Goal: Transaction & Acquisition: Register for event/course

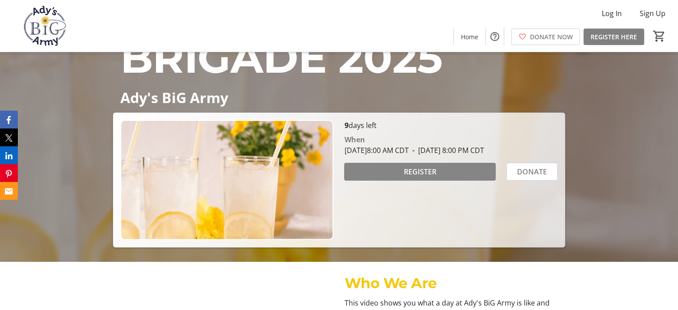
scroll to position [89, 0]
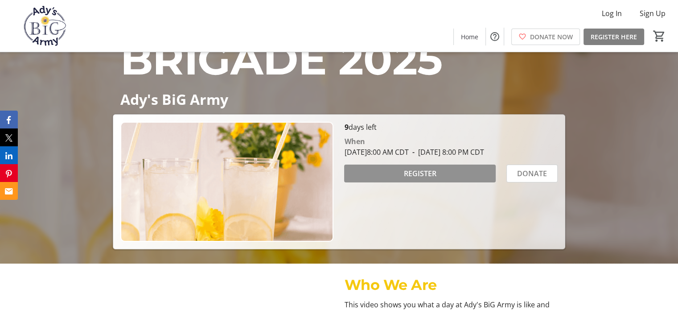
click at [436, 179] on span "REGISTER" at bounding box center [419, 173] width 33 height 11
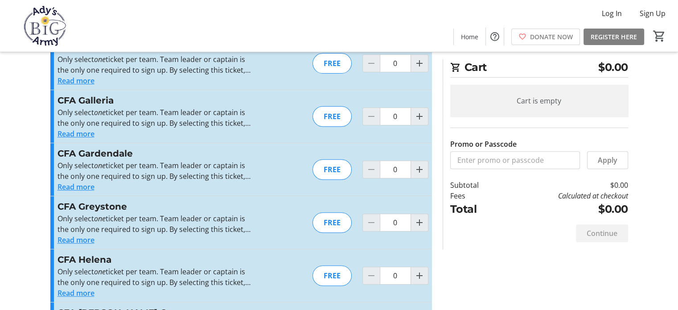
scroll to position [312, 0]
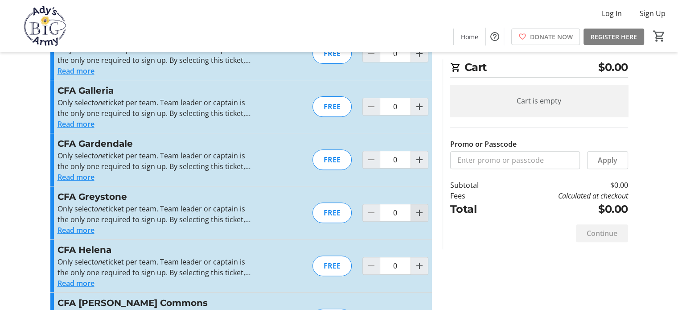
click at [415, 217] on mat-icon "Increment by one" at bounding box center [419, 212] width 11 height 11
type input "1"
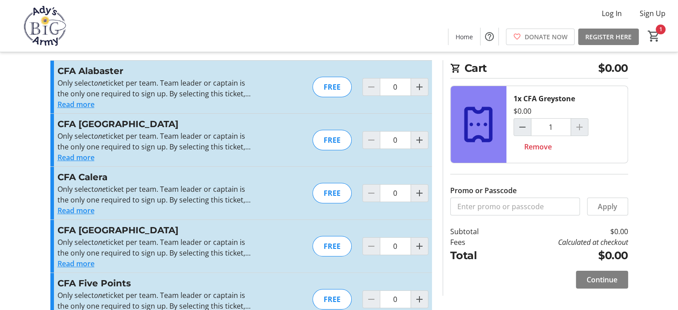
scroll to position [0, 0]
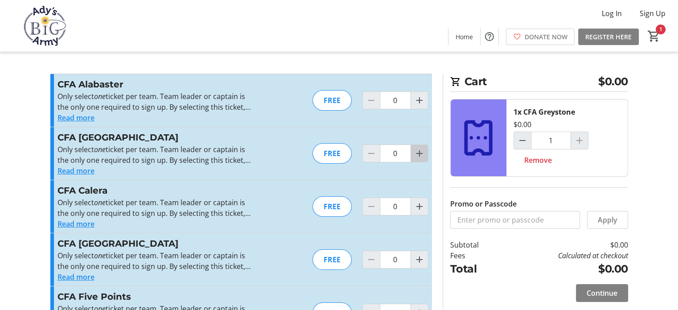
click at [417, 155] on mat-icon "Increment by one" at bounding box center [419, 153] width 11 height 11
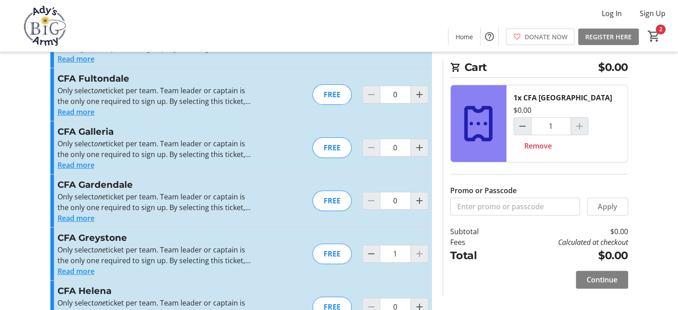
scroll to position [223, 0]
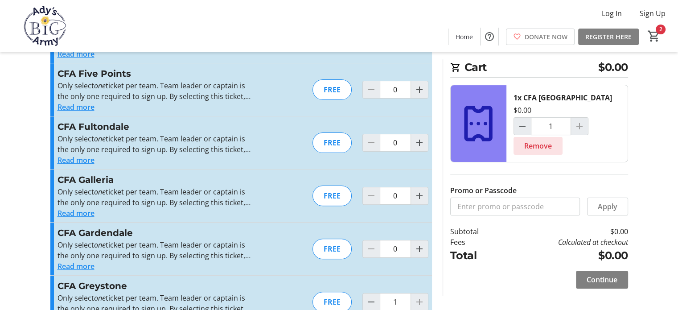
click at [533, 142] on span "Remove" at bounding box center [538, 145] width 28 height 11
type input "0"
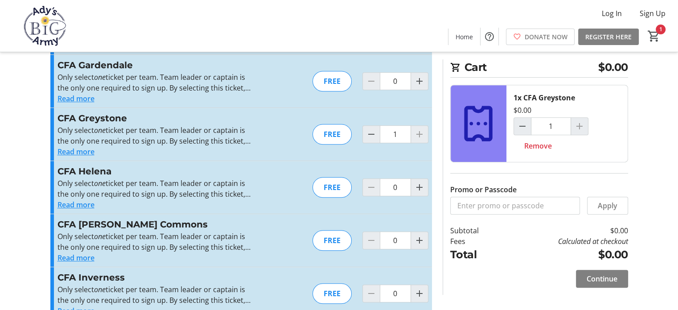
scroll to position [446, 0]
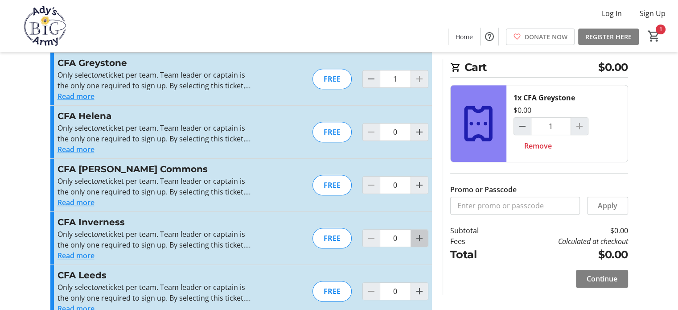
click at [419, 242] on span "Increment by one" at bounding box center [419, 237] width 17 height 17
type input "1"
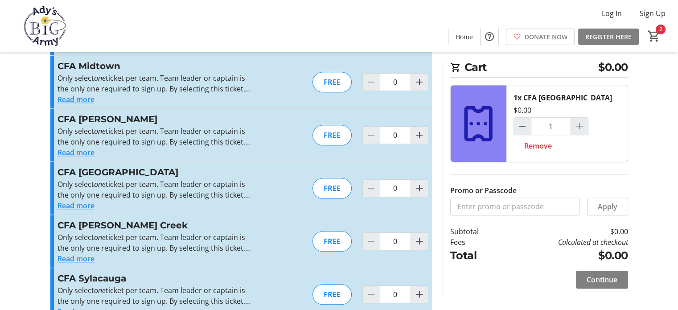
scroll to position [713, 0]
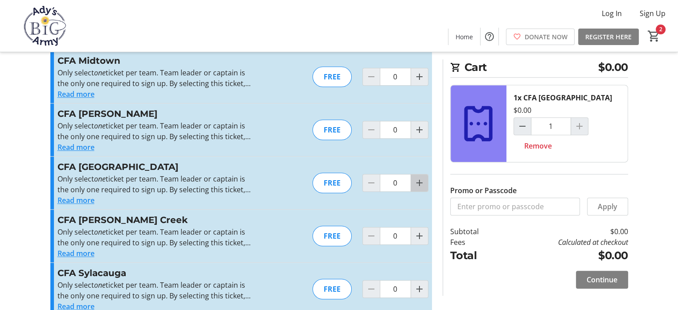
click at [419, 181] on mat-icon "Increment by one" at bounding box center [419, 182] width 11 height 11
type input "1"
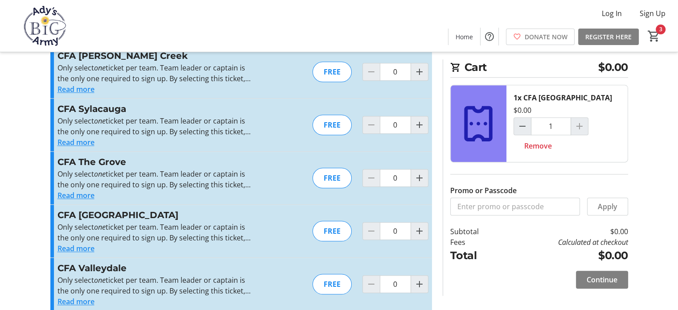
scroll to position [891, 0]
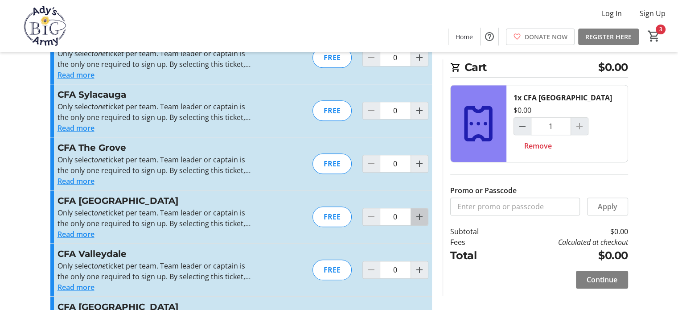
click at [418, 215] on mat-icon "Increment by one" at bounding box center [419, 216] width 11 height 11
type input "1"
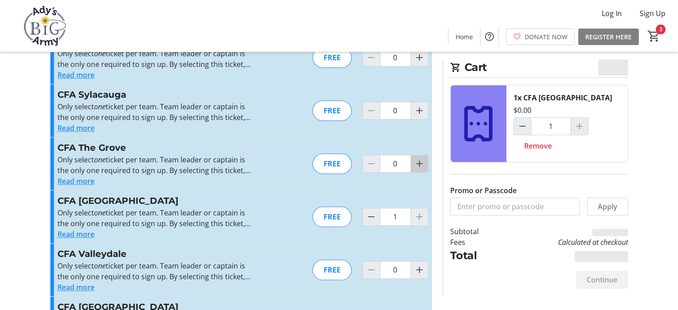
click at [418, 159] on mat-icon "Increment by one" at bounding box center [419, 163] width 11 height 11
type input "1"
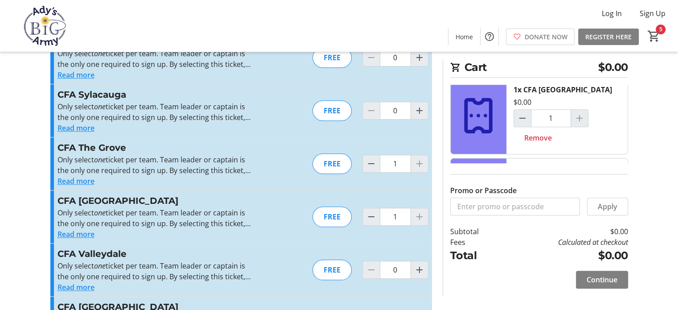
scroll to position [321, 0]
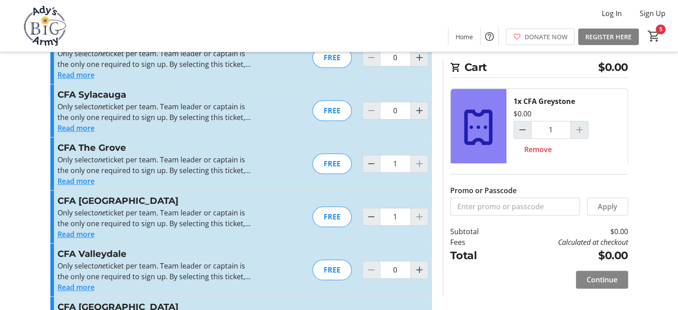
click at [606, 276] on span "Continue" at bounding box center [601, 279] width 31 height 11
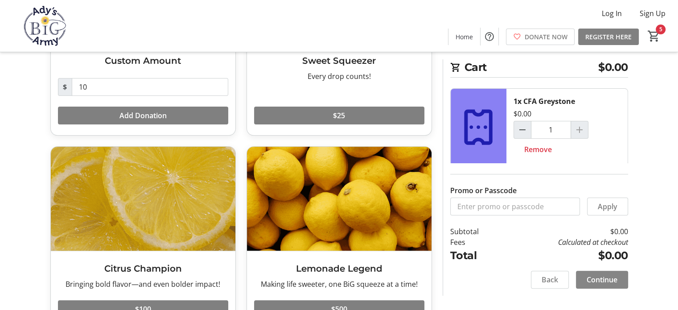
scroll to position [191, 0]
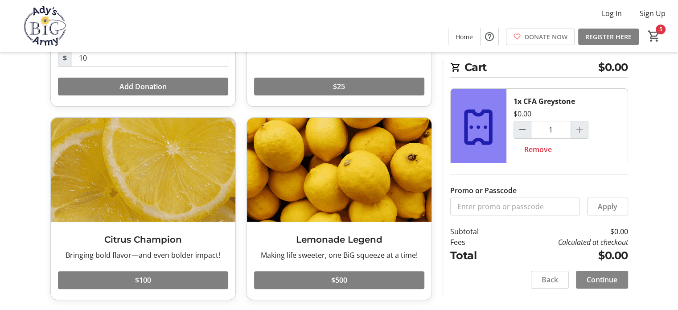
click at [608, 280] on span "Continue" at bounding box center [601, 279] width 31 height 11
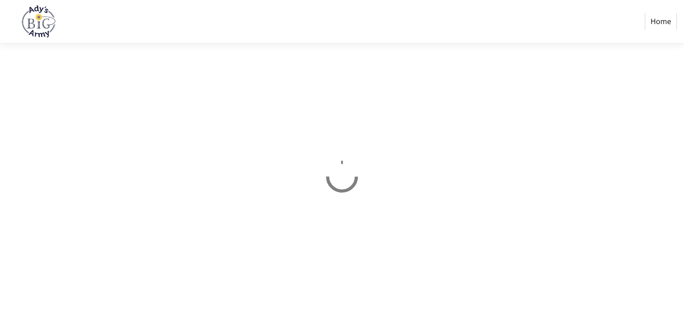
select select "US"
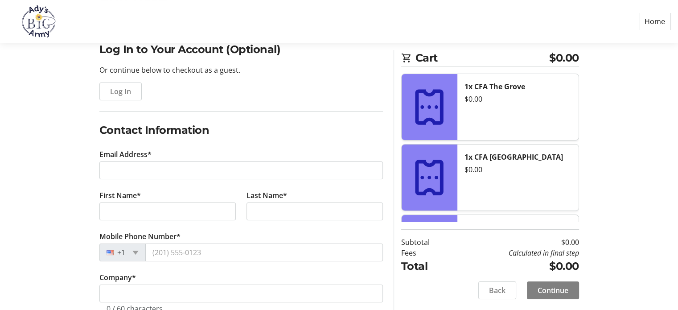
scroll to position [89, 0]
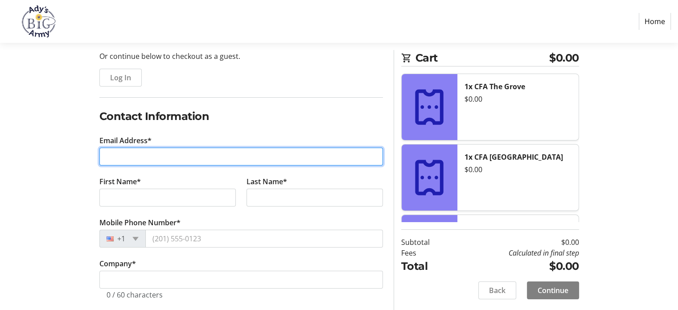
click at [189, 155] on input "Email Address*" at bounding box center [240, 156] width 283 height 18
type input "[PERSON_NAME][EMAIL_ADDRESS][PERSON_NAME][DOMAIN_NAME]"
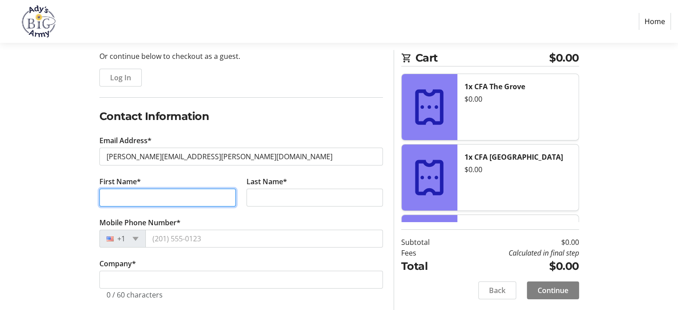
type input "Amber"
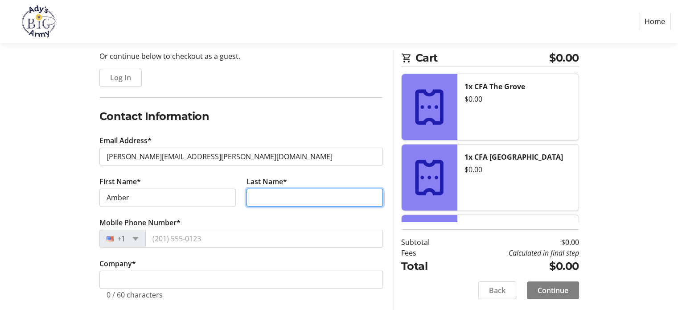
type input "Jordan"
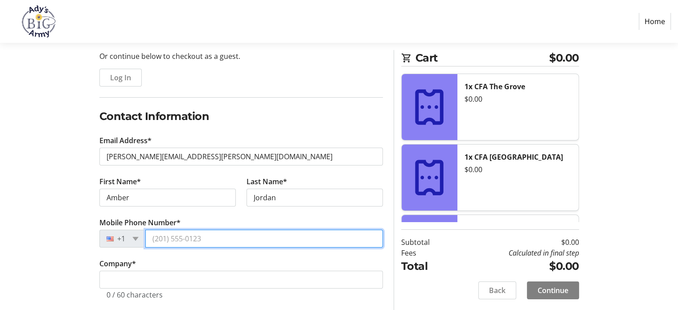
type input "[PHONE_NUMBER]"
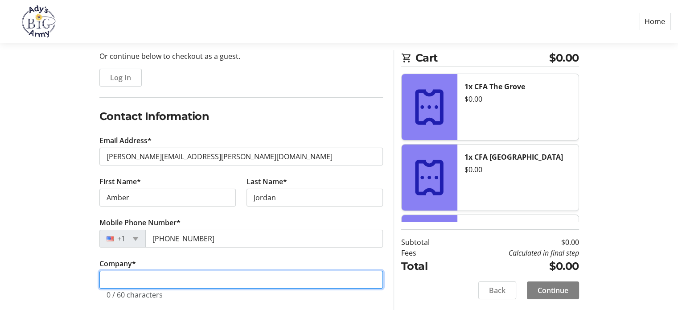
type input "[PERSON_NAME] Homes"
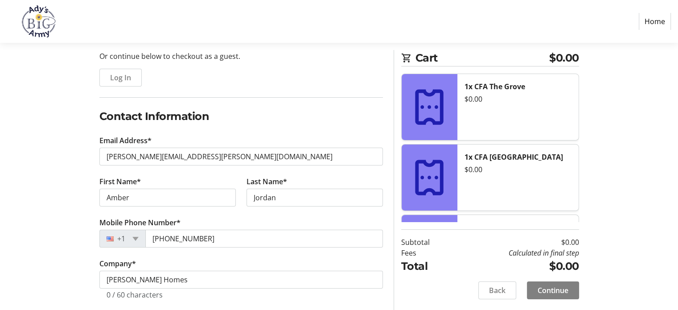
type input "[STREET_ADDRESS]"
type input "[GEOGRAPHIC_DATA]"
select select "AL"
type input "35243"
drag, startPoint x: 169, startPoint y: 205, endPoint x: 80, endPoint y: 208, distance: 89.2
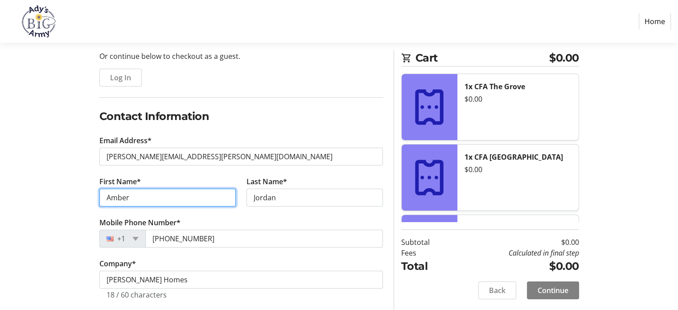
click at [80, 208] on div "Log In to Your Account (Optional) Or continue below to checkout as a guest. Log…" at bounding box center [339, 261] width 588 height 466
type input "[PERSON_NAME]"
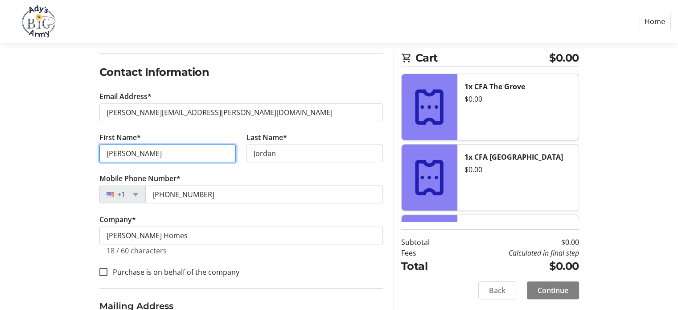
scroll to position [134, 0]
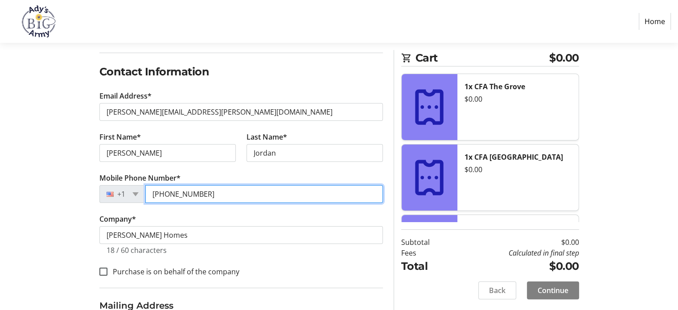
drag, startPoint x: 209, startPoint y: 194, endPoint x: 143, endPoint y: 191, distance: 66.4
click at [144, 191] on div "[PHONE_NUMBER]" at bounding box center [240, 194] width 283 height 18
type input "[PHONE_NUMBER]"
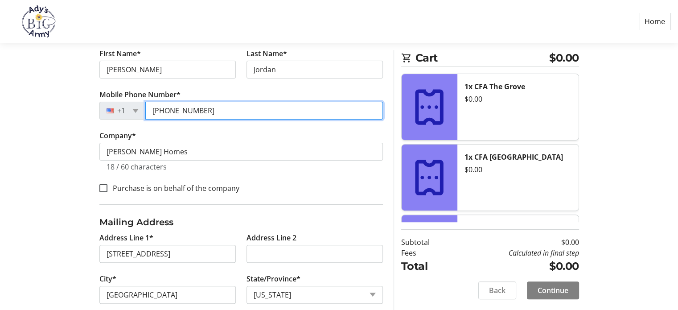
scroll to position [223, 0]
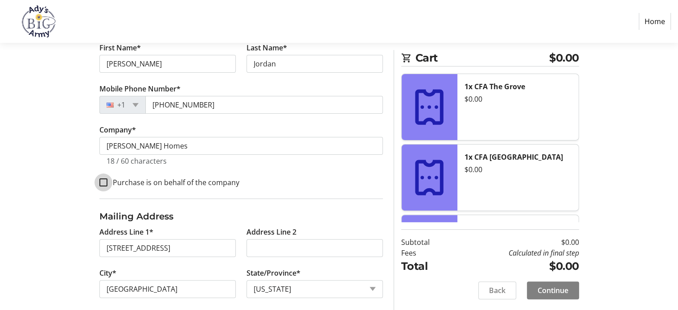
click at [103, 180] on input "Purchase is on behalf of the company" at bounding box center [103, 182] width 8 height 8
checkbox input "true"
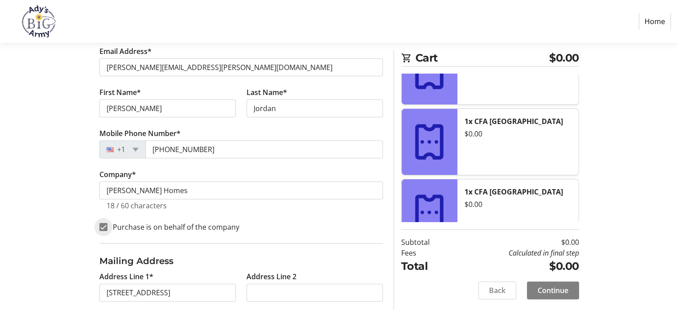
scroll to position [178, 0]
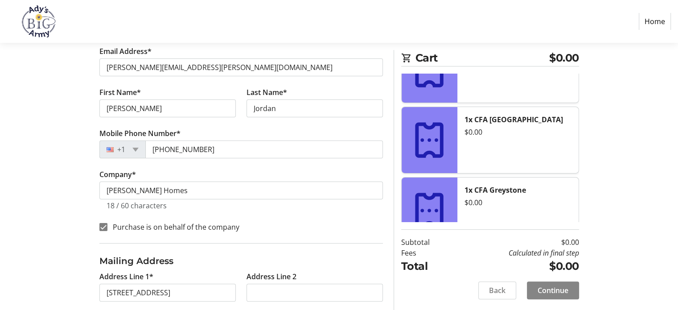
click at [540, 295] on span "Continue" at bounding box center [552, 290] width 31 height 11
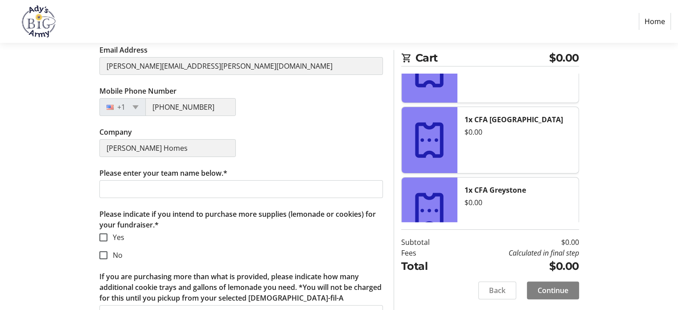
scroll to position [223, 0]
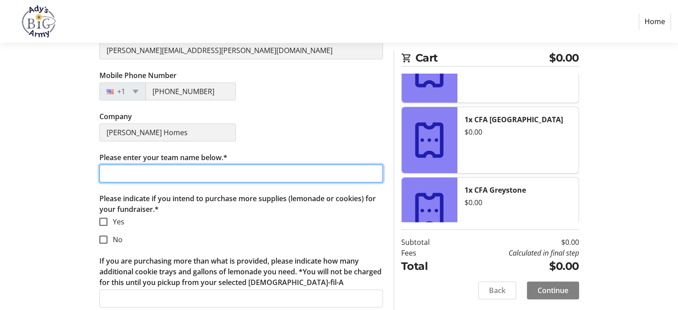
click at [164, 177] on input "Please enter your team name below.*" at bounding box center [240, 173] width 283 height 18
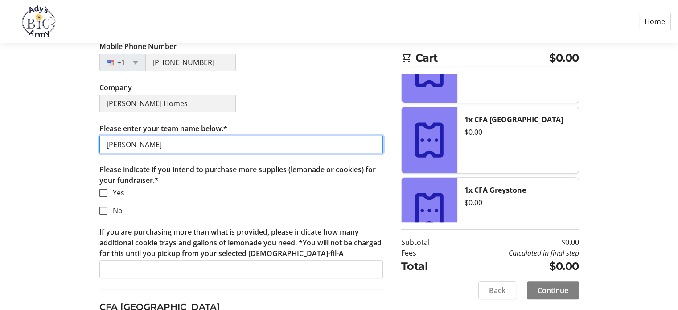
scroll to position [267, 0]
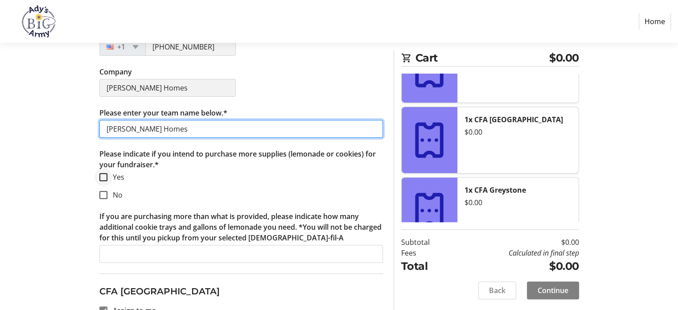
type input "[PERSON_NAME] Homes"
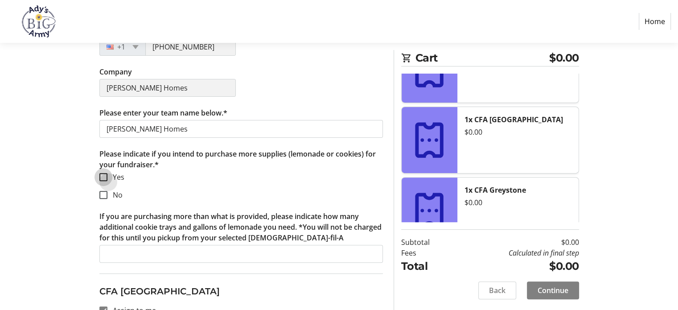
click at [104, 176] on input "Yes" at bounding box center [103, 177] width 8 height 8
checkbox input "true"
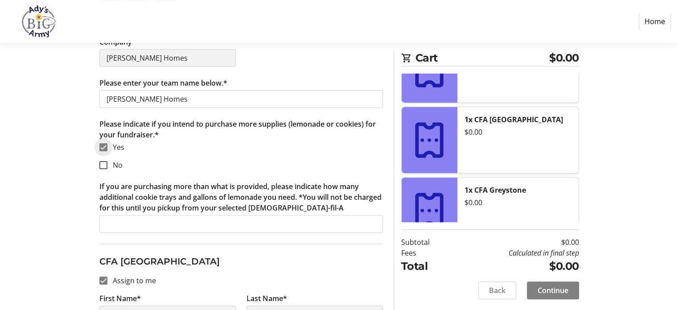
scroll to position [312, 0]
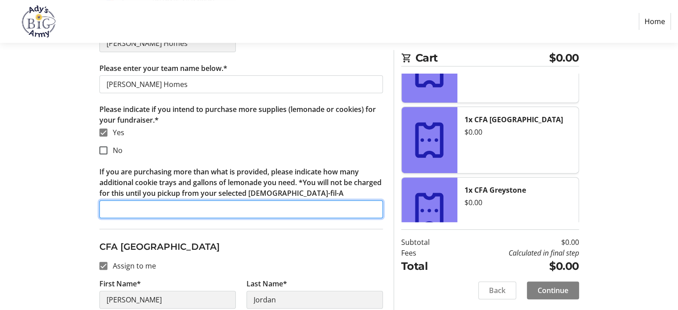
click at [185, 208] on input "If you are purchasing more than what is provided, please indicate how many addi…" at bounding box center [240, 209] width 283 height 18
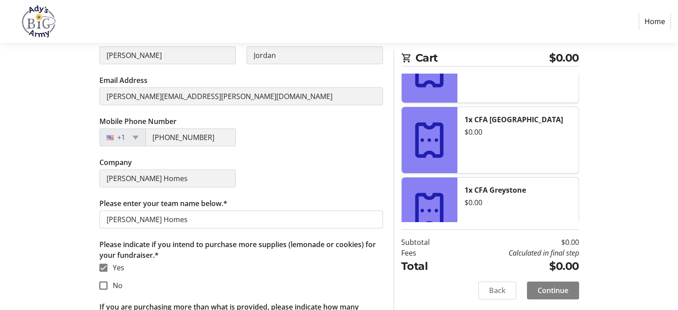
scroll to position [178, 0]
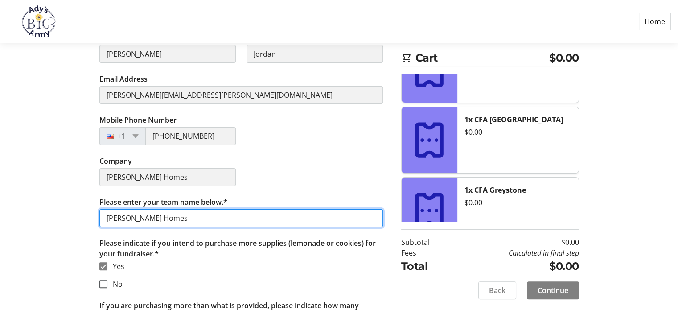
drag, startPoint x: 149, startPoint y: 217, endPoint x: 188, endPoint y: 217, distance: 38.8
click at [188, 217] on input "[PERSON_NAME] Homes" at bounding box center [240, 218] width 283 height 18
drag, startPoint x: 171, startPoint y: 220, endPoint x: 152, endPoint y: 219, distance: 18.7
click at [152, 219] on input "[PERSON_NAME]- Grove" at bounding box center [240, 218] width 283 height 18
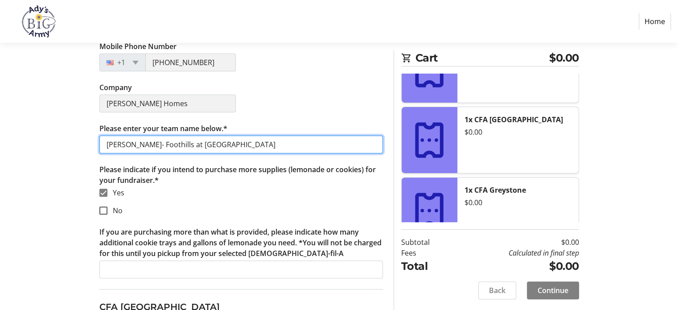
scroll to position [267, 0]
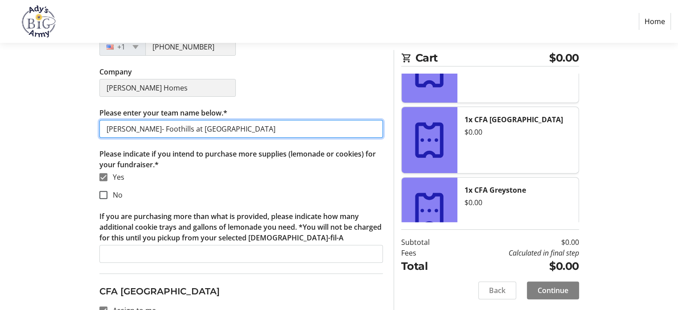
type input "[PERSON_NAME]- Foothills at [GEOGRAPHIC_DATA]"
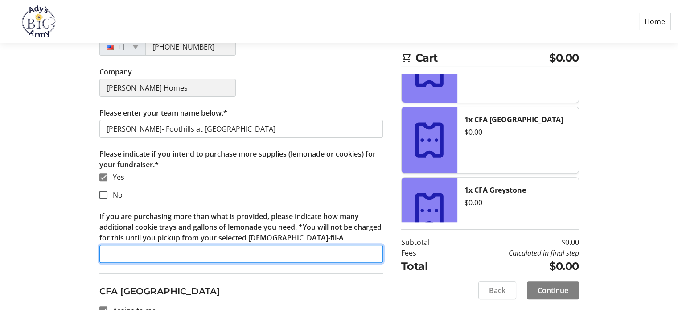
click at [139, 251] on input "If you are purchasing more than what is provided, please indicate how many addi…" at bounding box center [240, 254] width 283 height 18
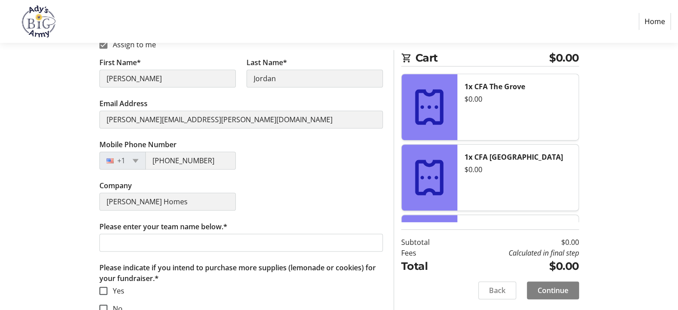
scroll to position [535, 0]
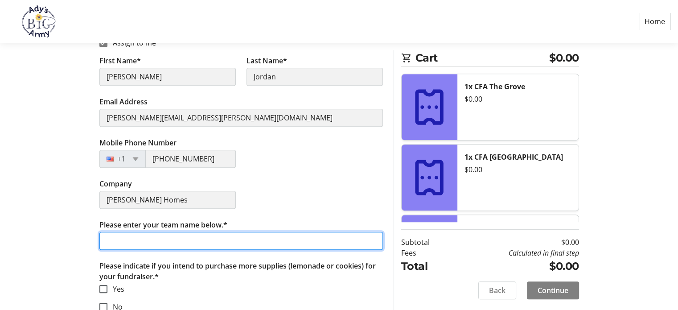
click at [195, 237] on input "Please enter your team name below.*" at bounding box center [240, 241] width 283 height 18
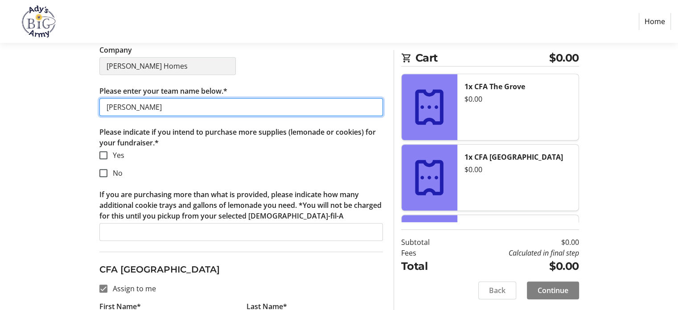
scroll to position [713, 0]
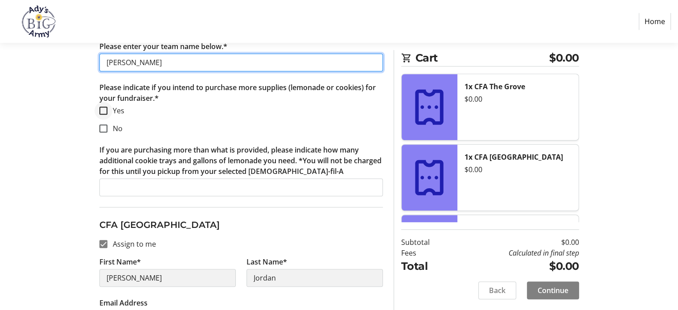
type input "[PERSON_NAME]"
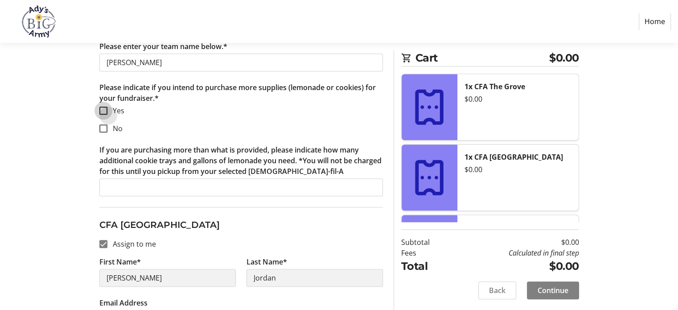
click at [102, 108] on input "Yes" at bounding box center [103, 110] width 8 height 8
checkbox input "true"
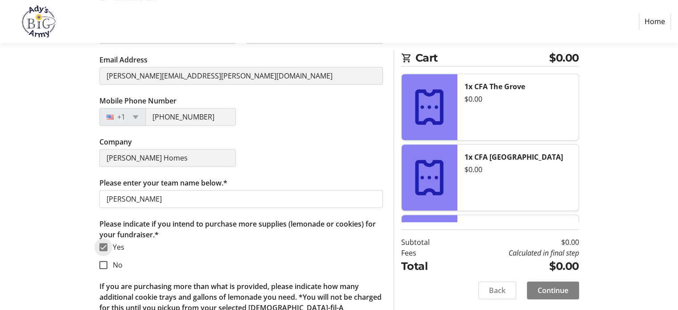
scroll to position [624, 0]
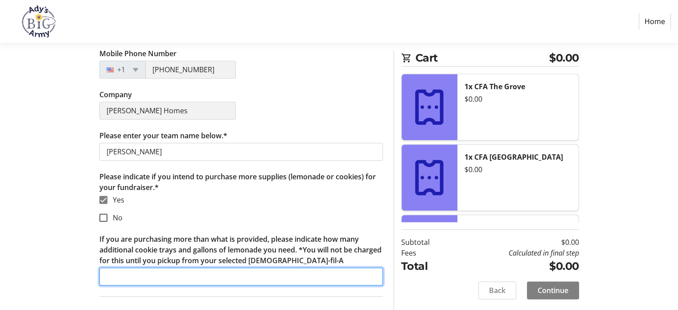
click at [160, 270] on input "If you are purchasing more than what is provided, please indicate how many addi…" at bounding box center [240, 276] width 283 height 18
drag, startPoint x: 261, startPoint y: 274, endPoint x: 102, endPoint y: 271, distance: 159.1
click at [102, 271] on input "1 Diet Lemonade, 1 Sweet Tea, 1 Unsweet Tea" at bounding box center [240, 276] width 283 height 18
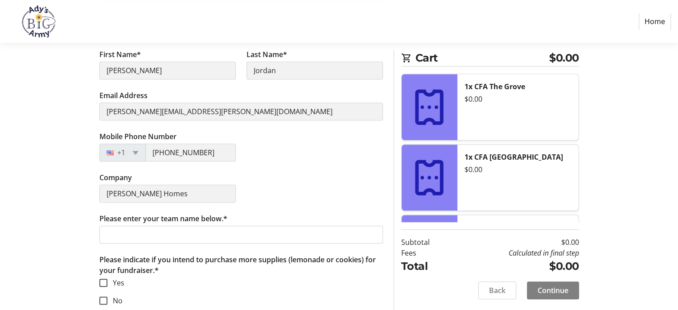
scroll to position [936, 0]
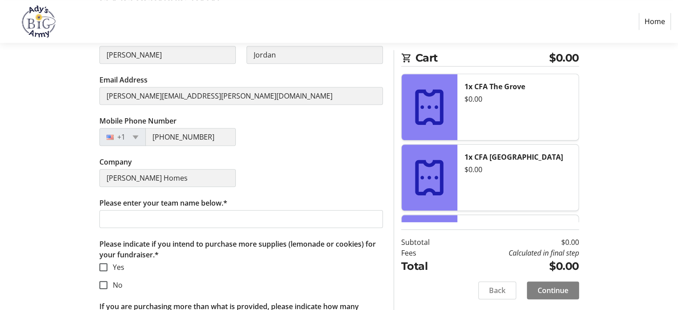
type input "1 Diet Lemonade, 1 Sweet Tea, 1 Unsweet Tea"
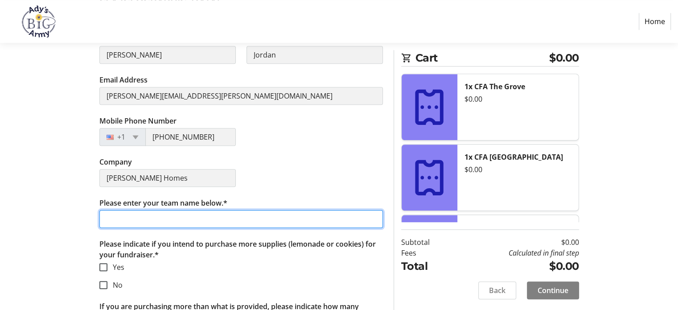
click at [168, 219] on input "Please enter your team name below.*" at bounding box center [240, 219] width 283 height 18
paste input "1 Diet Lemonade, 1 Sweet Tea, 1 Unsweet Tea"
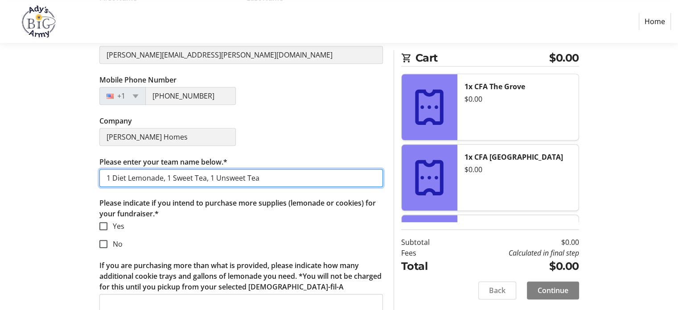
scroll to position [1025, 0]
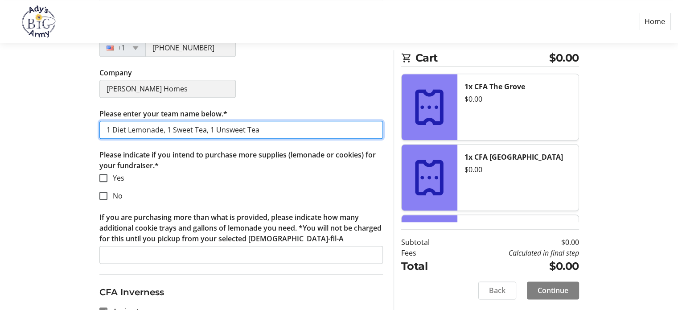
type input "1 Diet Lemonade, 1 Sweet Tea, 1 Unsweet Tea"
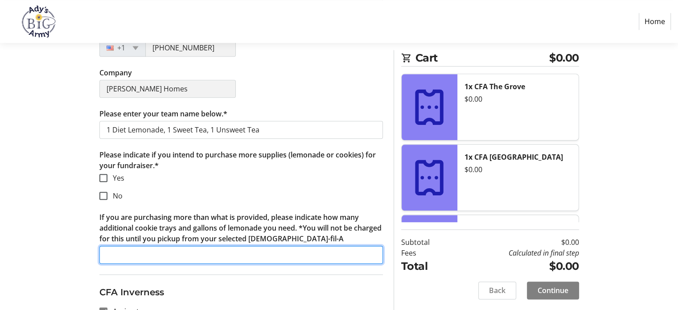
click at [151, 251] on input "If you are purchasing more than what is provided, please indicate how many addi…" at bounding box center [240, 255] width 283 height 18
paste input "1 Diet Lemonade, 1 Sweet Tea, 1 Unsweet Tea"
type input "1 Diet Lemonade, 1 Sweet Tea, 1 Unsweet Tea"
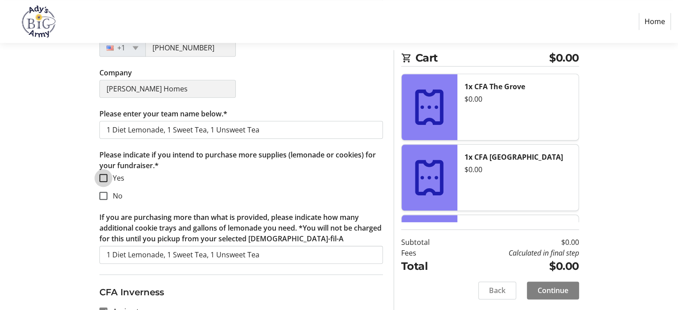
click at [106, 178] on input "Yes" at bounding box center [103, 178] width 8 height 8
checkbox input "true"
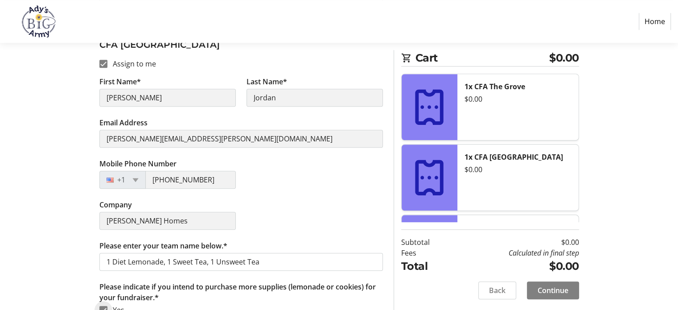
scroll to position [891, 0]
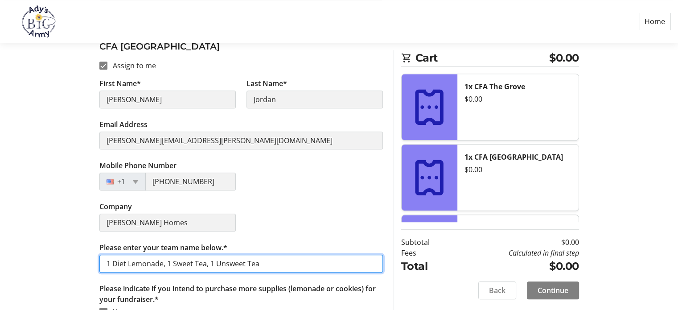
drag, startPoint x: 271, startPoint y: 259, endPoint x: 88, endPoint y: 258, distance: 182.7
click at [88, 258] on div "Assign Tickets Enter details for each attendee so that they receive their ticke…" at bounding box center [339, 196] width 588 height 1940
type input "[PERSON_NAME] Landing"
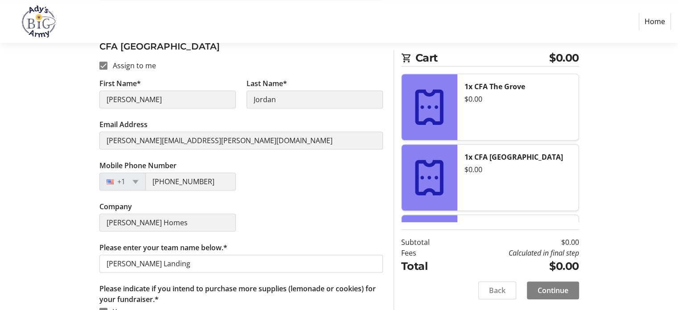
click at [280, 206] on div "Company [PERSON_NAME] Homes" at bounding box center [241, 221] width 294 height 41
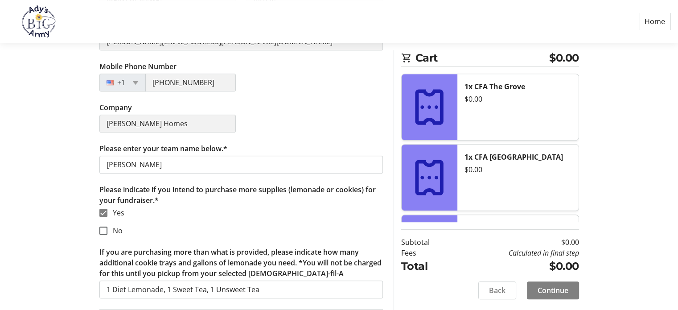
scroll to position [624, 0]
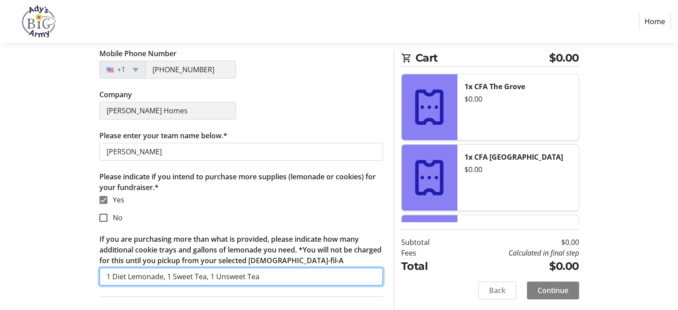
drag, startPoint x: 266, startPoint y: 272, endPoint x: 81, endPoint y: 276, distance: 185.4
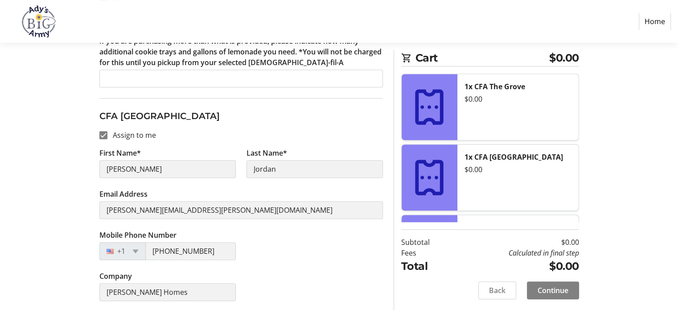
scroll to position [401, 0]
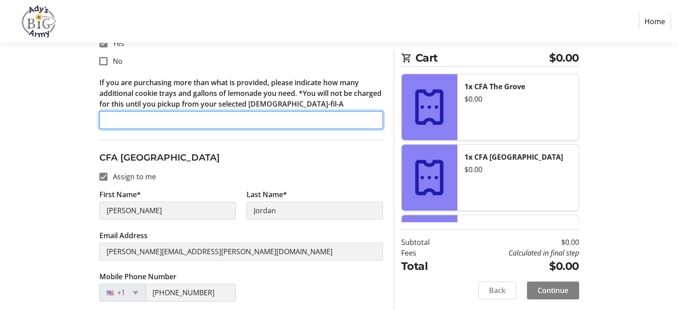
click at [145, 117] on input "If you are purchasing more than what is provided, please indicate how many addi…" at bounding box center [240, 120] width 283 height 18
paste input "1 Diet Lemonade, 1 Sweet Tea, 1 Unsweet Tea"
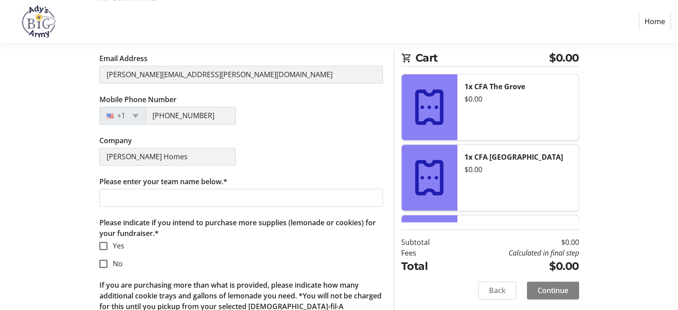
scroll to position [1337, 0]
type input "1 Diet Lemonade, 1 Sweet Tea, 1 Unsweet Tea"
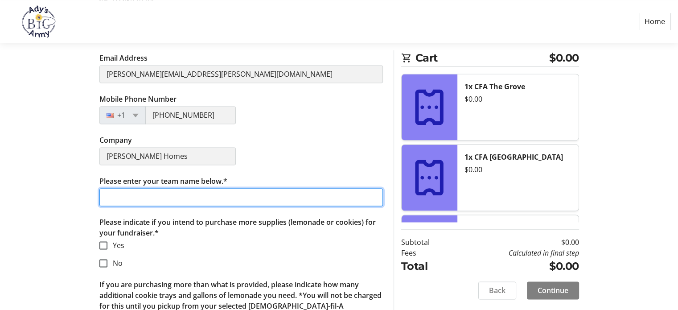
click at [179, 199] on input "Please enter your team name below.*" at bounding box center [240, 197] width 283 height 18
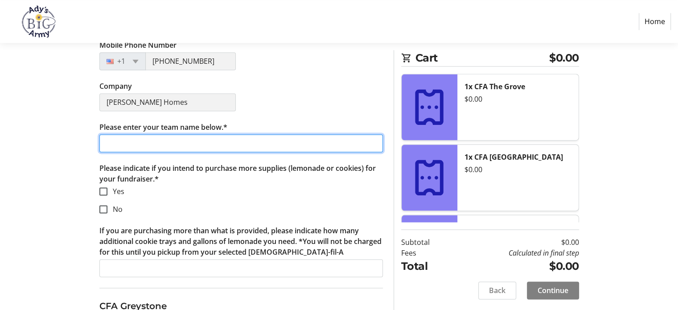
scroll to position [1426, 0]
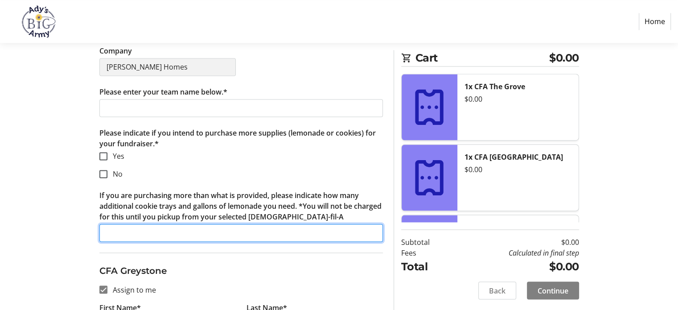
click at [155, 235] on input "If you are purchasing more than what is provided, please indicate how many addi…" at bounding box center [240, 233] width 283 height 18
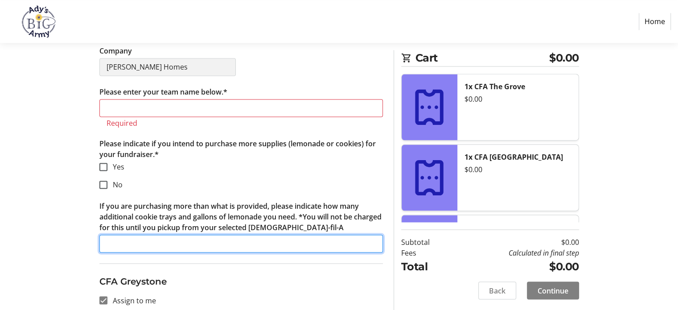
paste input "1 Diet Lemonade, 1 Sweet Tea, 1 Unsweet Tea"
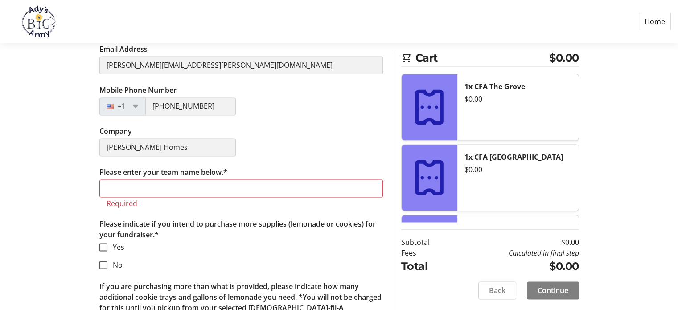
scroll to position [1337, 0]
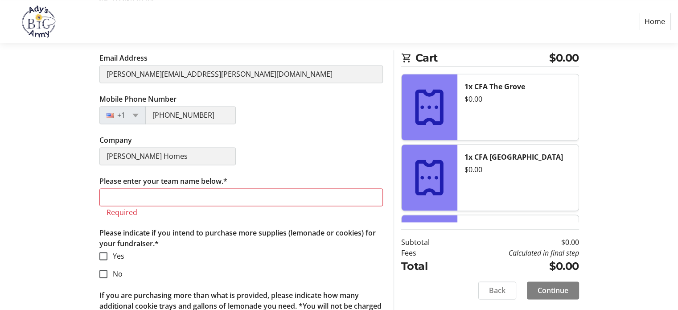
type input "1 Diet Lemonade, 1 Sweet Tea, 1 Unsweet Tea"
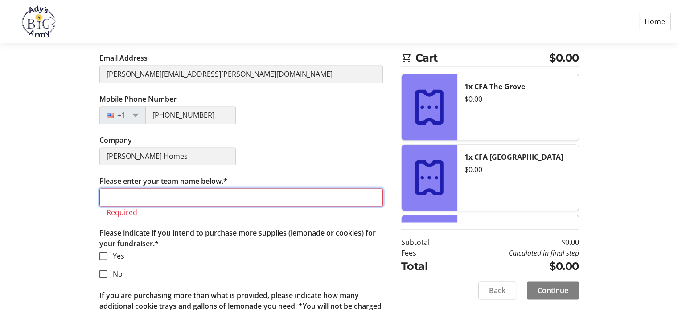
click at [144, 194] on input "Please enter your team name below.*" at bounding box center [240, 197] width 283 height 18
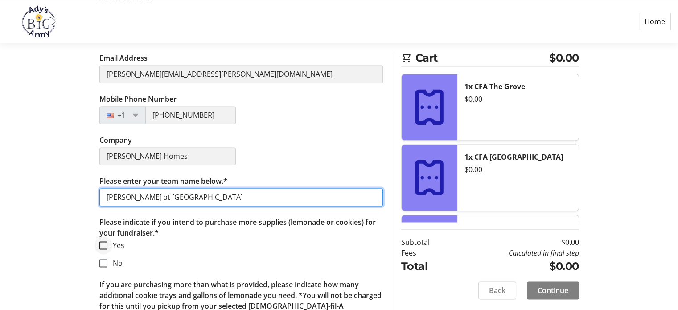
type input "[PERSON_NAME] at [GEOGRAPHIC_DATA]"
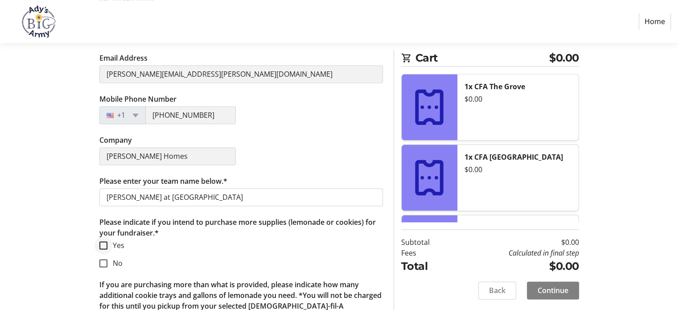
click at [109, 239] on div at bounding box center [103, 244] width 21 height 21
checkbox input "true"
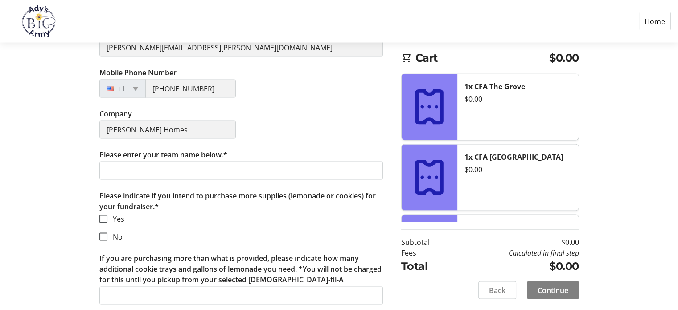
scroll to position [1743, 0]
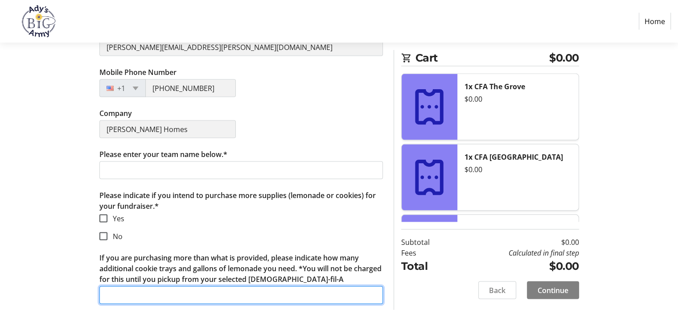
click at [155, 292] on input "If you are purchasing more than what is provided, please indicate how many addi…" at bounding box center [240, 295] width 283 height 18
paste input "1 Diet Lemonade, 1 Sweet Tea, 1 Unsweet Tea"
type input "1 Diet Lemonade, 1 Sweet Tea, 1 Unsweet Tea"
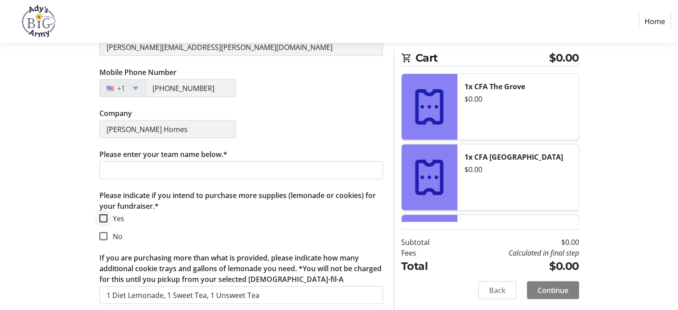
click at [110, 208] on div at bounding box center [103, 218] width 21 height 21
checkbox input "true"
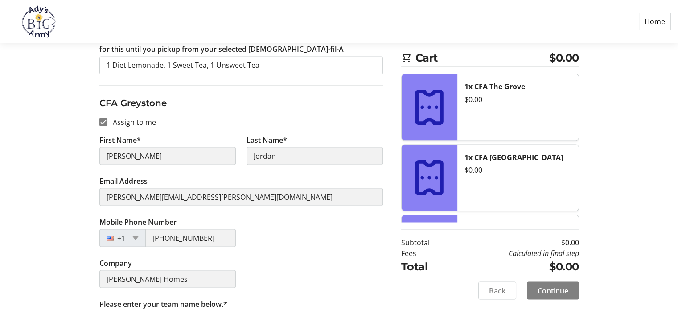
scroll to position [1653, 0]
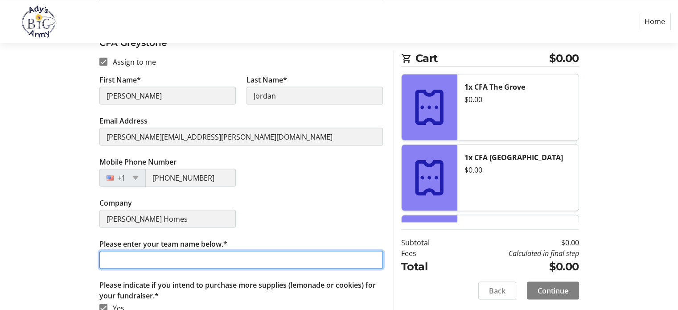
click at [213, 251] on input "Please enter your team name below.*" at bounding box center [240, 259] width 283 height 18
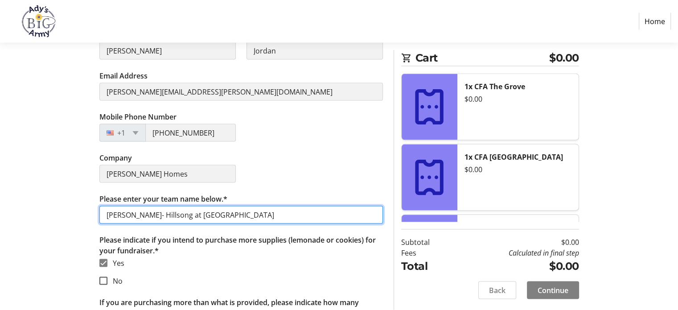
scroll to position [1743, 0]
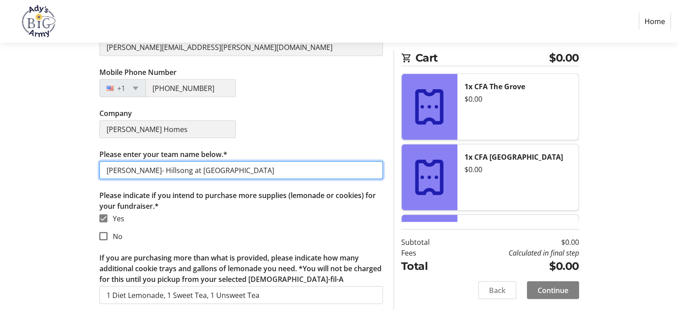
type input "[PERSON_NAME]- Hillsong at [GEOGRAPHIC_DATA]"
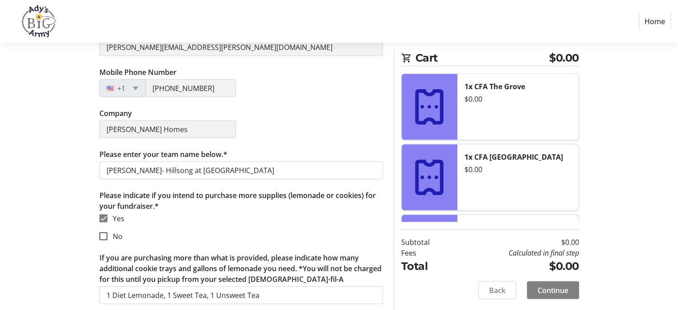
click at [289, 224] on section "Yes No" at bounding box center [240, 227] width 283 height 29
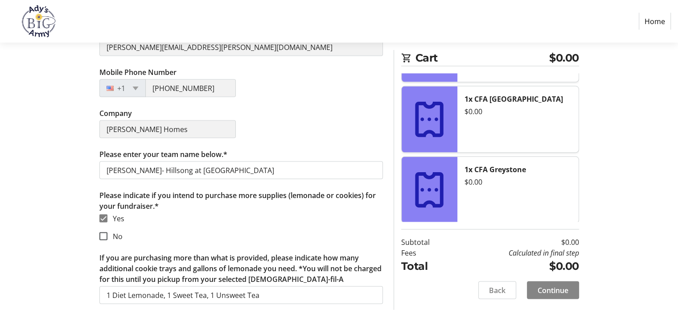
click at [569, 290] on span at bounding box center [553, 289] width 52 height 21
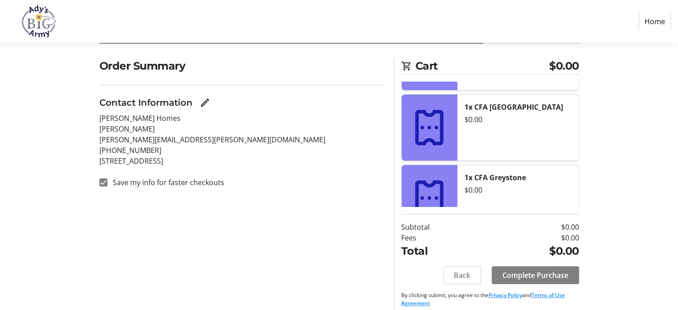
scroll to position [67, 0]
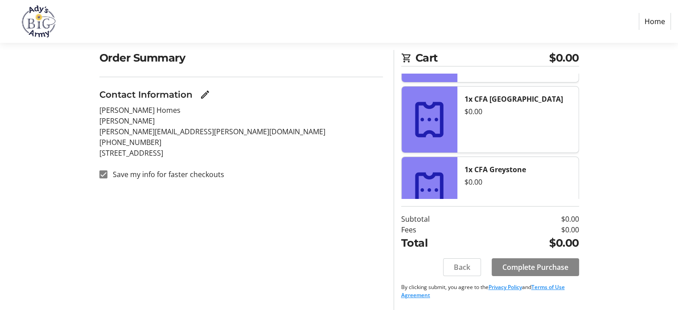
click at [509, 267] on span "Complete Purchase" at bounding box center [535, 267] width 66 height 11
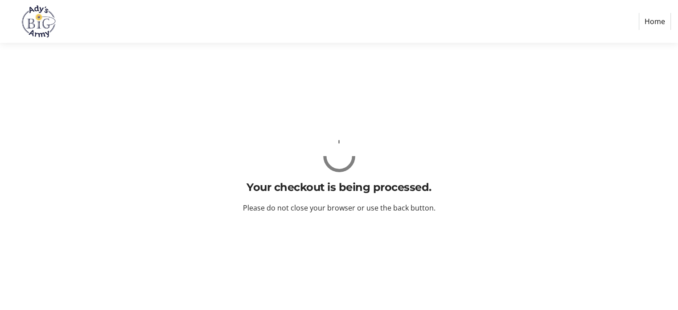
scroll to position [0, 0]
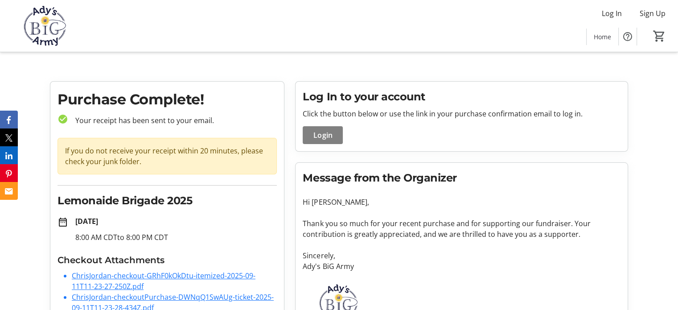
click at [46, 31] on img at bounding box center [44, 26] width 79 height 45
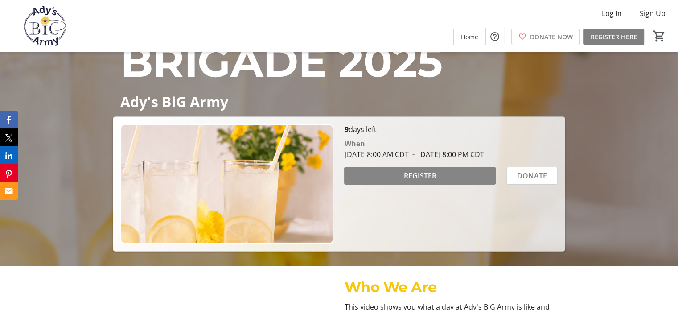
scroll to position [89, 0]
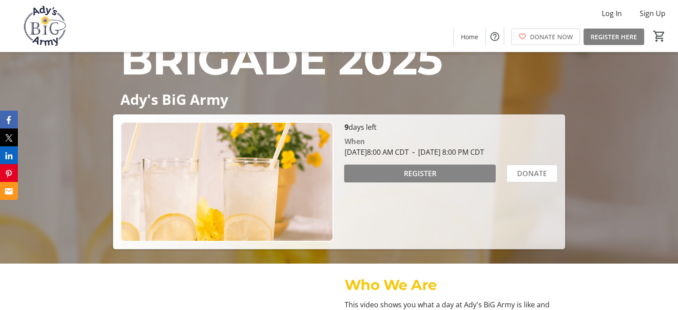
click at [415, 179] on span "REGISTER" at bounding box center [419, 173] width 33 height 11
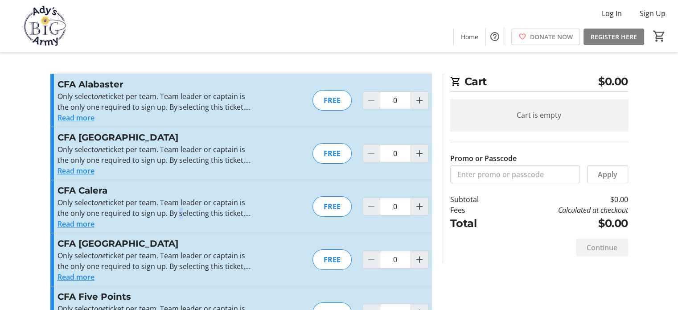
click at [176, 210] on p "Only select one ticket per team. Team leader or captain is the only one require…" at bounding box center [154, 207] width 195 height 21
click at [74, 225] on button "Read more" at bounding box center [75, 223] width 37 height 11
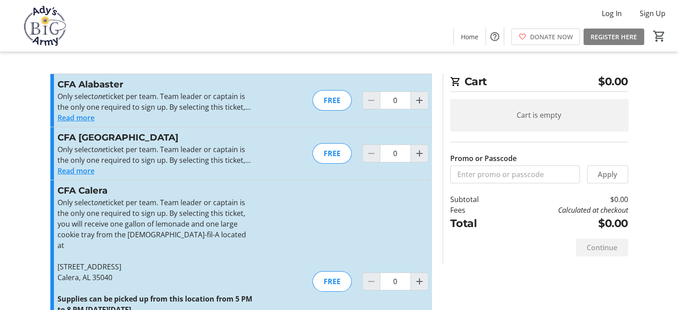
click at [210, 237] on p "Only select one ticket per team. Team leader or captain is the only one require…" at bounding box center [154, 223] width 195 height 53
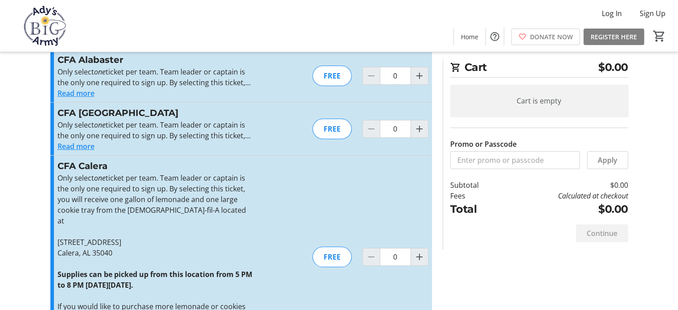
scroll to position [45, 0]
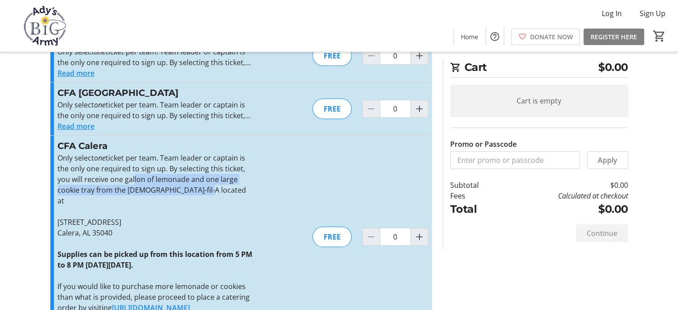
drag, startPoint x: 130, startPoint y: 182, endPoint x: 201, endPoint y: 190, distance: 70.9
click at [201, 190] on p "Only select one ticket per team. Team leader or captain is the only one require…" at bounding box center [154, 178] width 195 height 53
click at [201, 192] on p "Only select one ticket per team. Team leader or captain is the only one require…" at bounding box center [154, 178] width 195 height 53
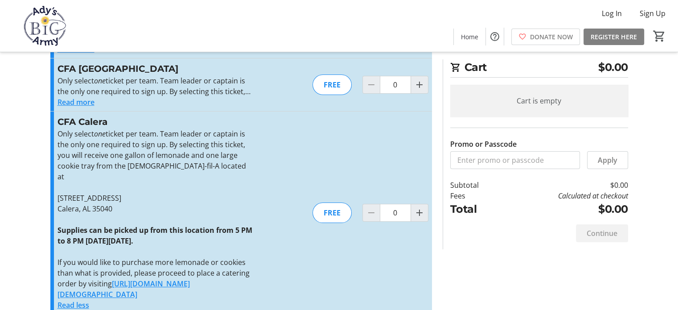
scroll to position [89, 0]
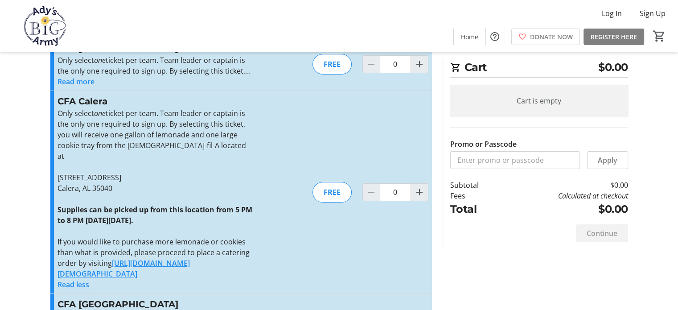
click at [167, 258] on link "[URL][DOMAIN_NAME][DEMOGRAPHIC_DATA]" at bounding box center [123, 268] width 132 height 20
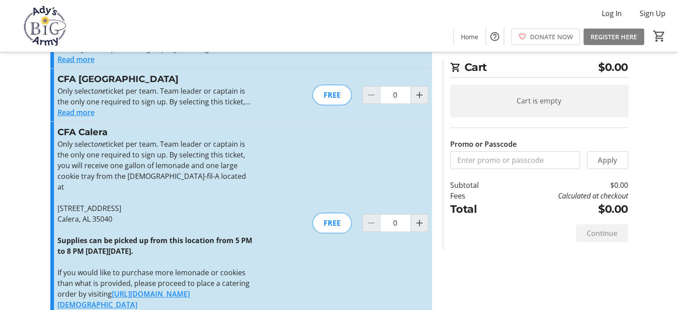
scroll to position [45, 0]
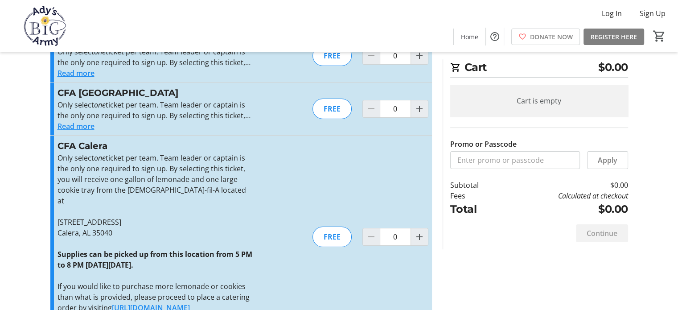
click at [190, 288] on p "If you would like to purchase more lemonade or cookies than what is provided, p…" at bounding box center [154, 302] width 195 height 43
click at [189, 303] on link "[URL][DOMAIN_NAME][DEMOGRAPHIC_DATA]" at bounding box center [123, 313] width 132 height 20
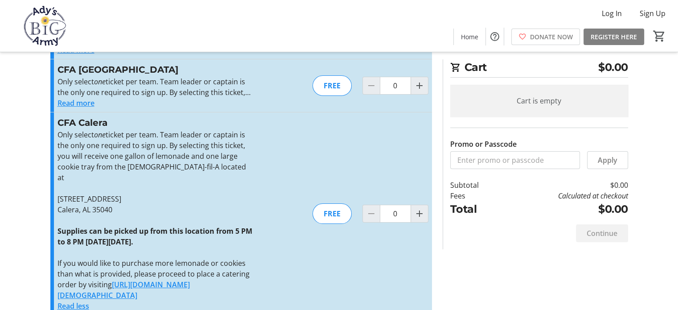
scroll to position [89, 0]
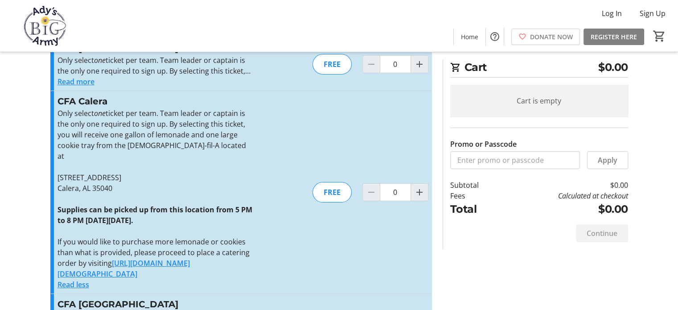
click at [159, 258] on link "[URL][DOMAIN_NAME][DEMOGRAPHIC_DATA]" at bounding box center [123, 268] width 132 height 20
click at [182, 258] on link "[URL][DOMAIN_NAME][DEMOGRAPHIC_DATA]" at bounding box center [123, 268] width 132 height 20
click at [175, 258] on link "[URL][DOMAIN_NAME][DEMOGRAPHIC_DATA]" at bounding box center [123, 268] width 132 height 20
click at [163, 258] on link "[URL][DOMAIN_NAME][DEMOGRAPHIC_DATA]" at bounding box center [123, 268] width 132 height 20
click at [151, 258] on link "[URL][DOMAIN_NAME][DEMOGRAPHIC_DATA]" at bounding box center [123, 268] width 132 height 20
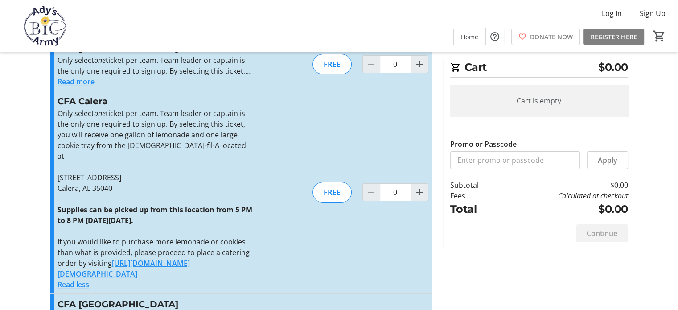
click at [168, 258] on link "[URL][DOMAIN_NAME][DEMOGRAPHIC_DATA]" at bounding box center [123, 268] width 132 height 20
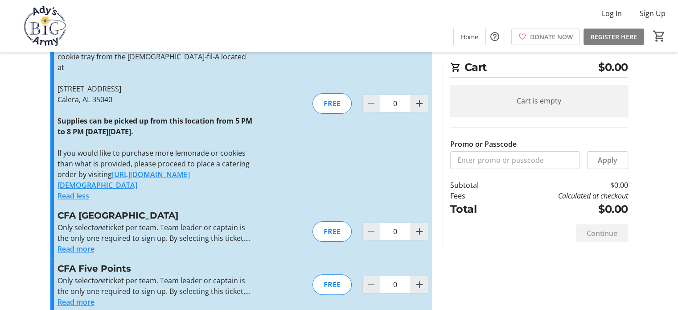
scroll to position [178, 0]
click at [146, 169] on link "[URL][DOMAIN_NAME][DEMOGRAPHIC_DATA]" at bounding box center [123, 179] width 132 height 20
click at [175, 169] on link "[URL][DOMAIN_NAME][DEMOGRAPHIC_DATA]" at bounding box center [123, 179] width 132 height 20
